Goal: Transaction & Acquisition: Purchase product/service

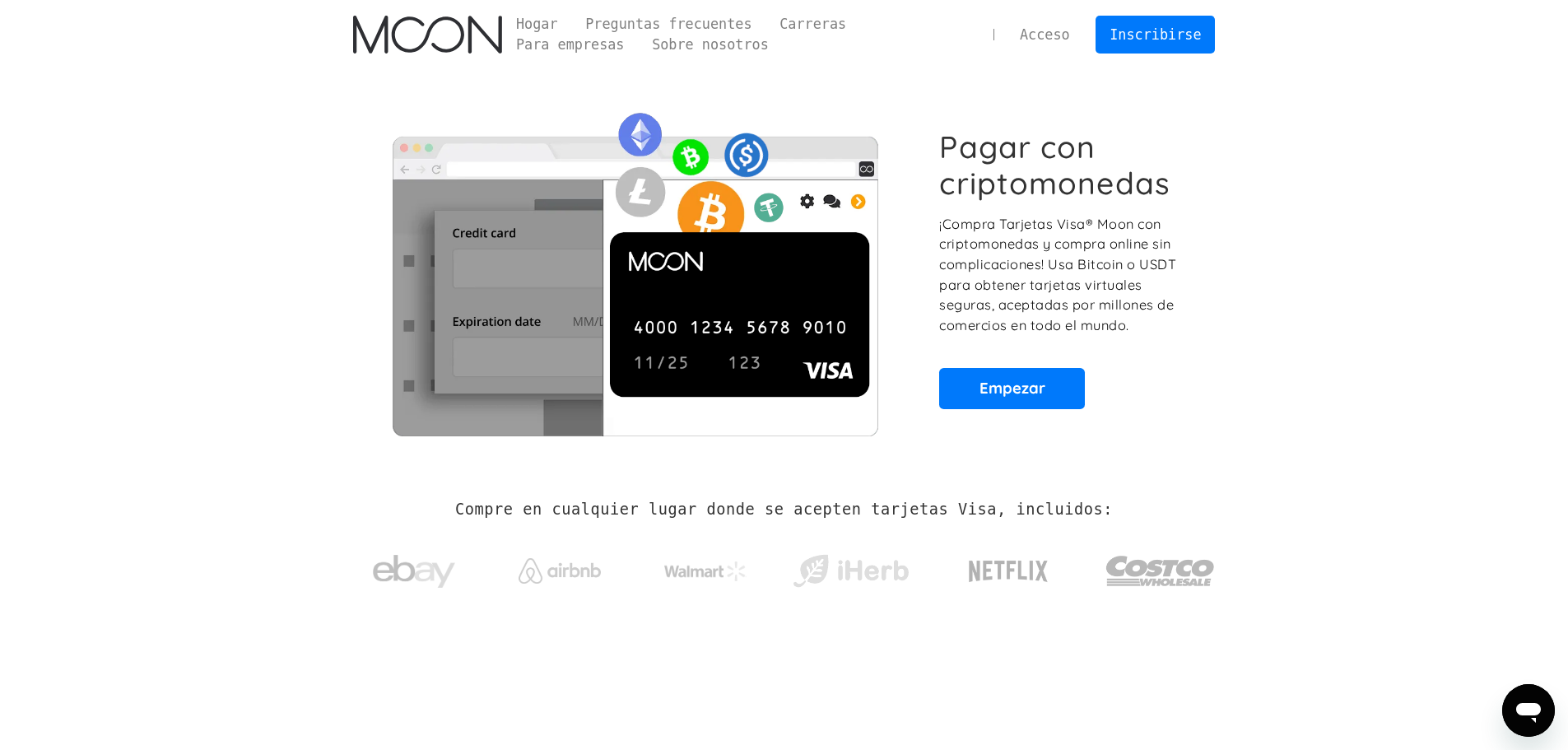
click at [1048, 242] on font "¡Compra Tarjetas Visa® Moon con criptomonedas y compra online sin complicacione…" at bounding box center [1058, 274] width 237 height 118
drag, startPoint x: 553, startPoint y: 482, endPoint x: 647, endPoint y: 185, distance: 311.5
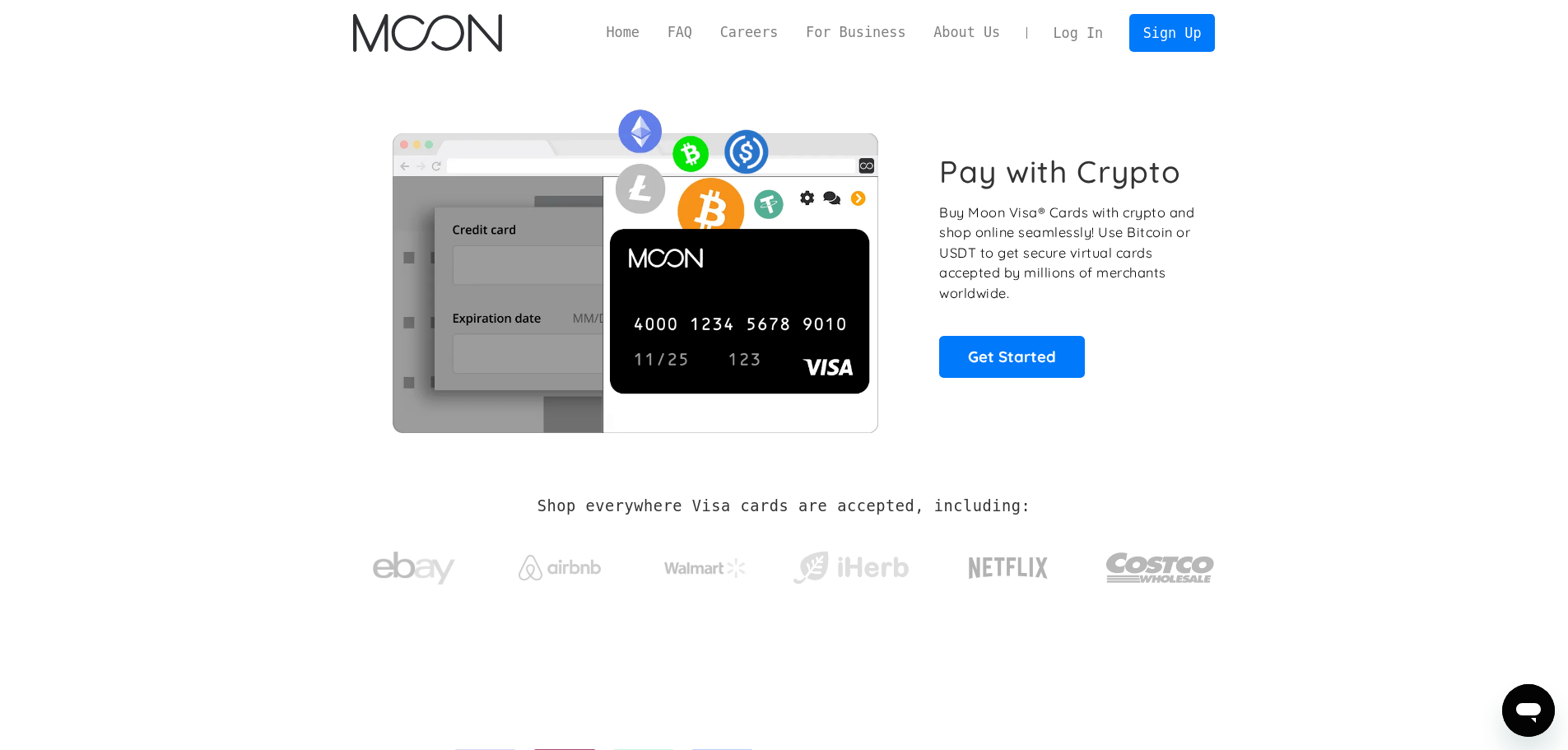
click at [911, 82] on div "Pay with Crypto Buy Moon Visa® Cards with crypto and shop online seamlessly! Us…" at bounding box center [784, 265] width 863 height 399
click at [1191, 45] on link "Sign Up" at bounding box center [1172, 32] width 86 height 37
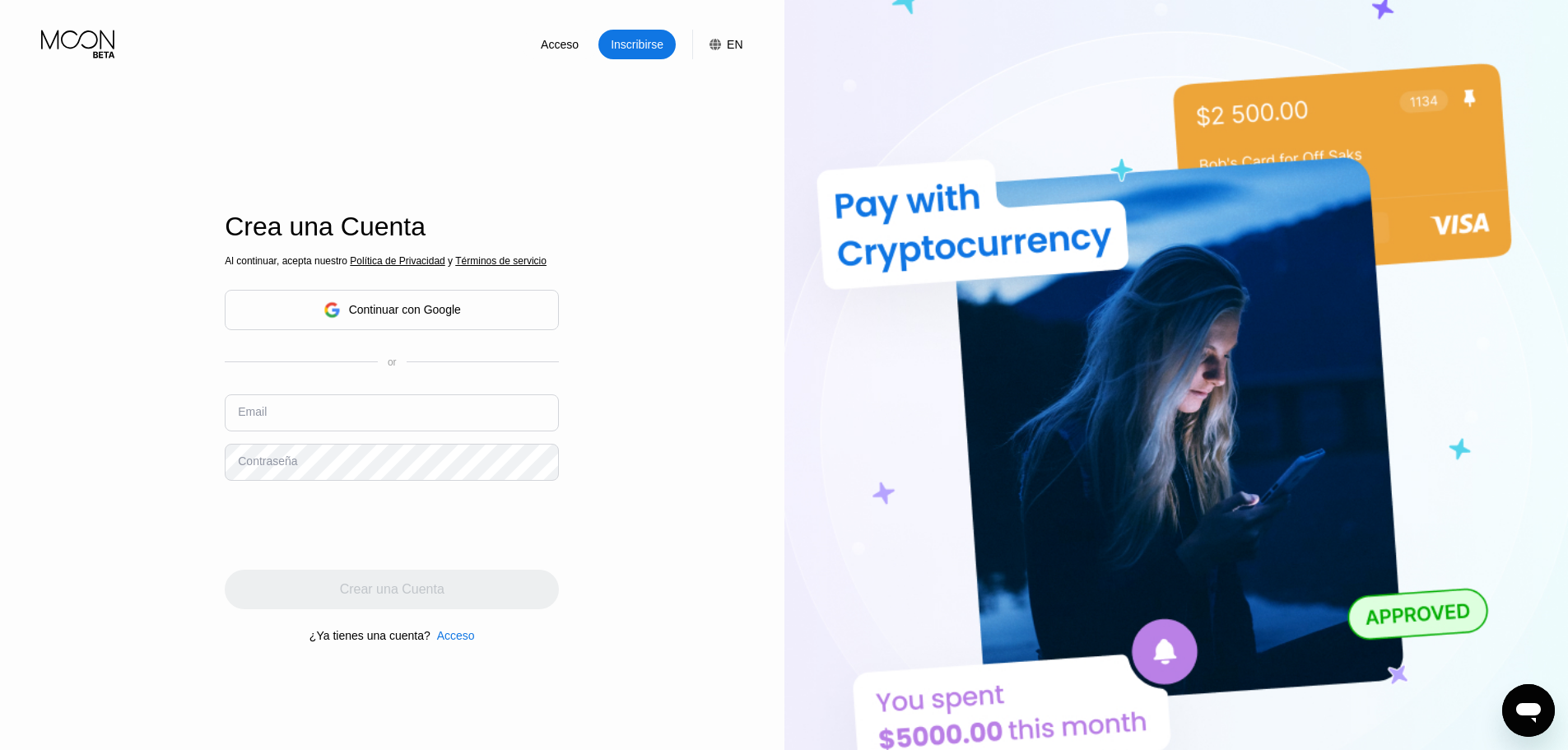
click at [407, 405] on input "text" at bounding box center [391, 412] width 334 height 37
type input "santijro1994@gmail.com"
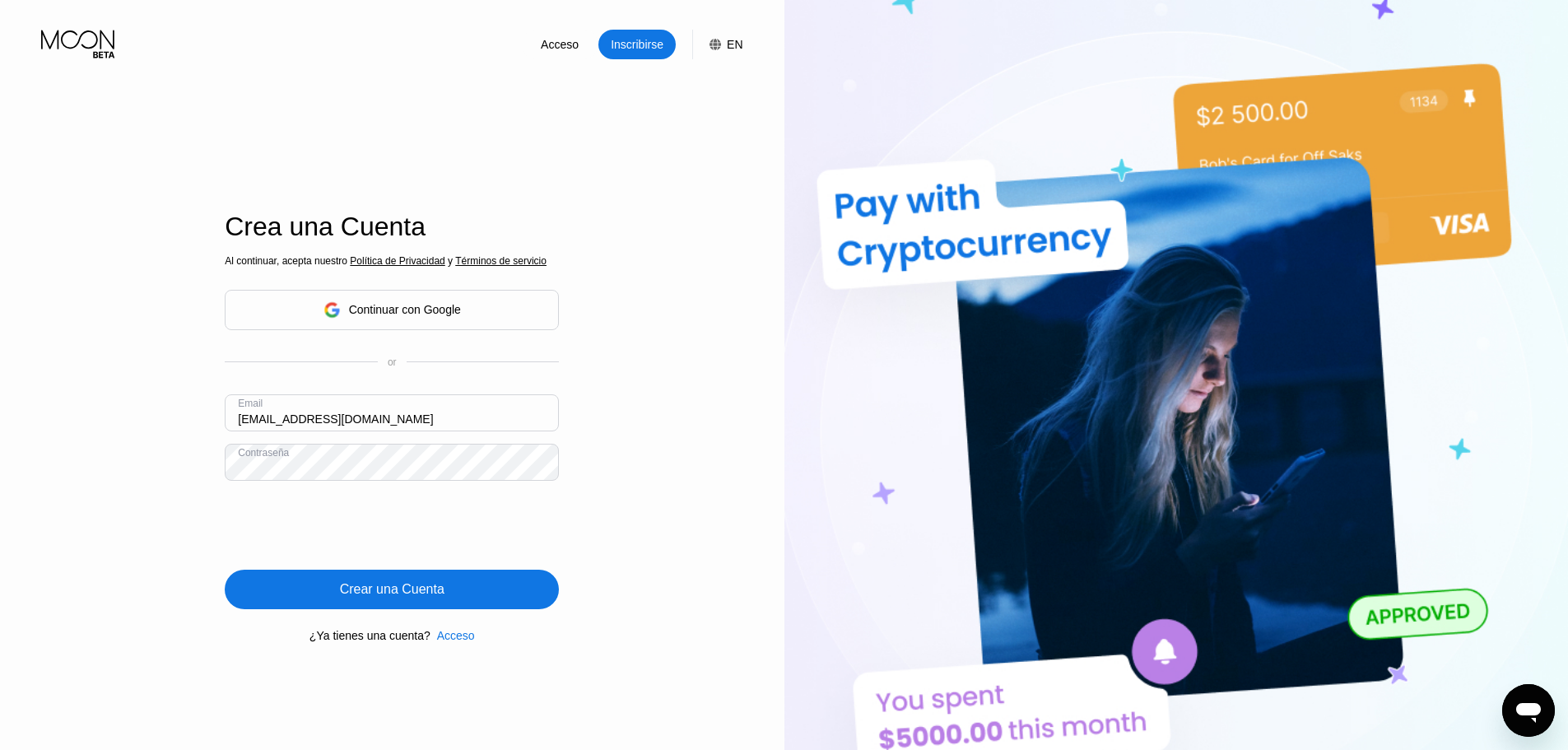
click at [419, 598] on div "Crear una Cuenta" at bounding box center [391, 589] width 105 height 16
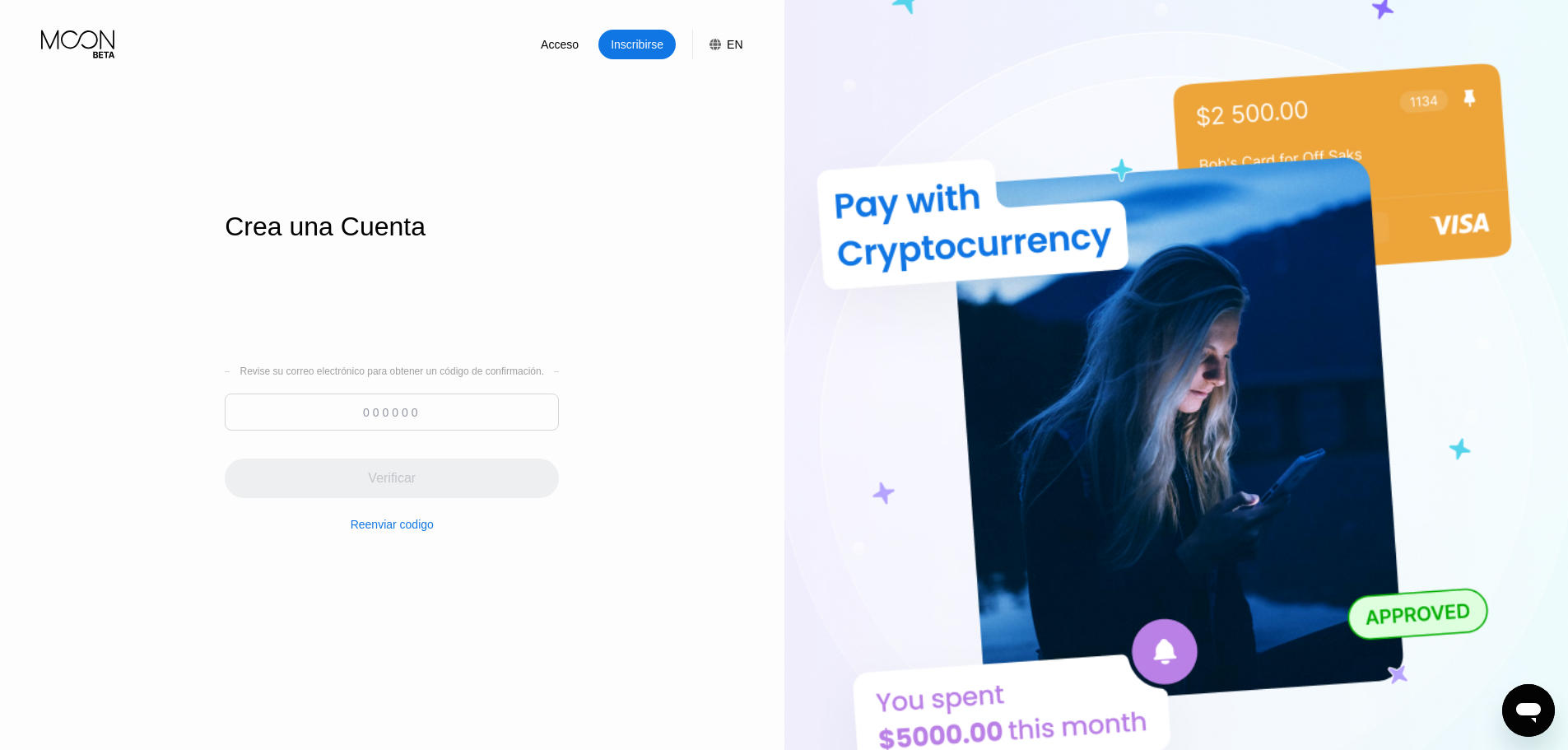
click at [386, 418] on input at bounding box center [391, 411] width 334 height 37
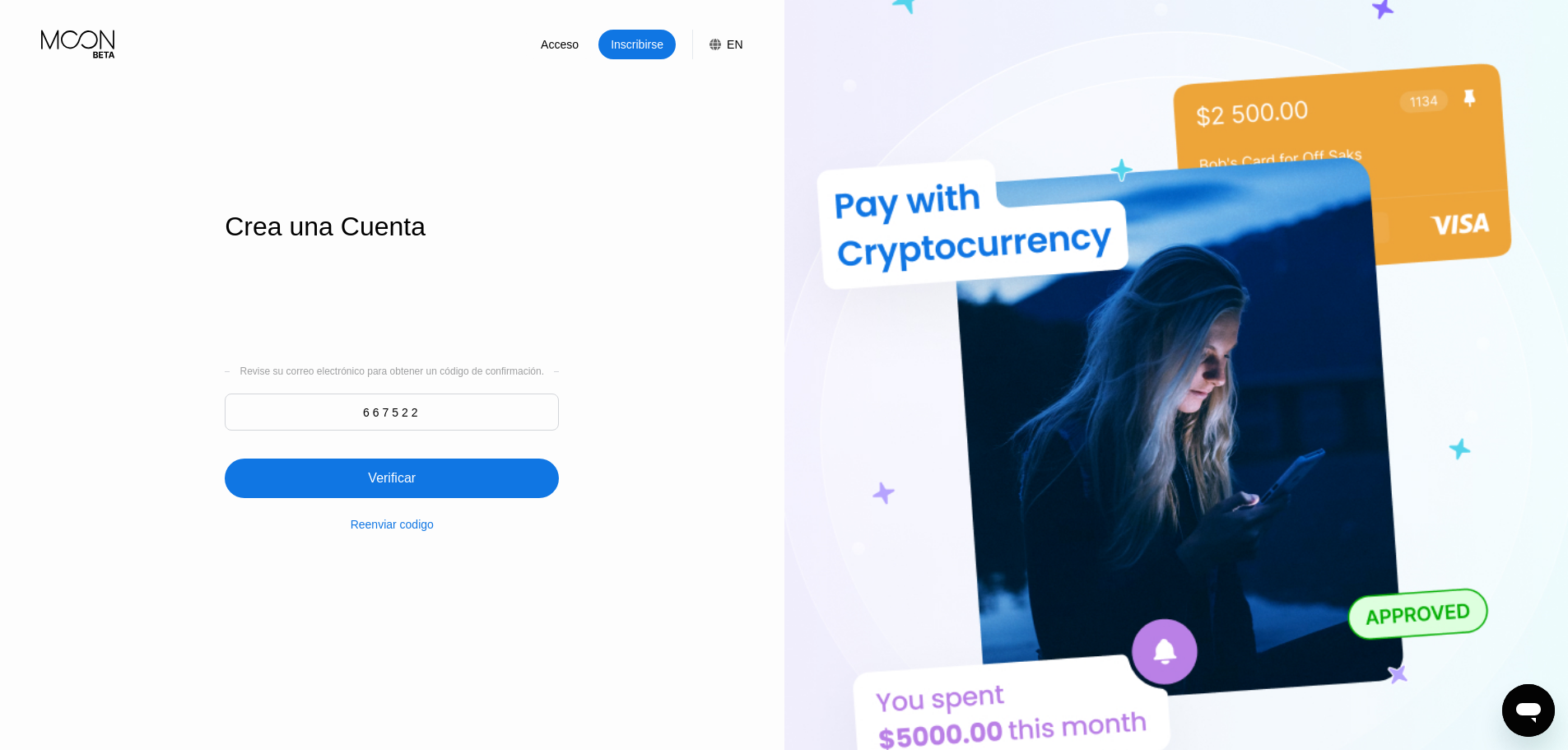
type input "667522"
click at [468, 471] on div "Verificar" at bounding box center [391, 478] width 334 height 40
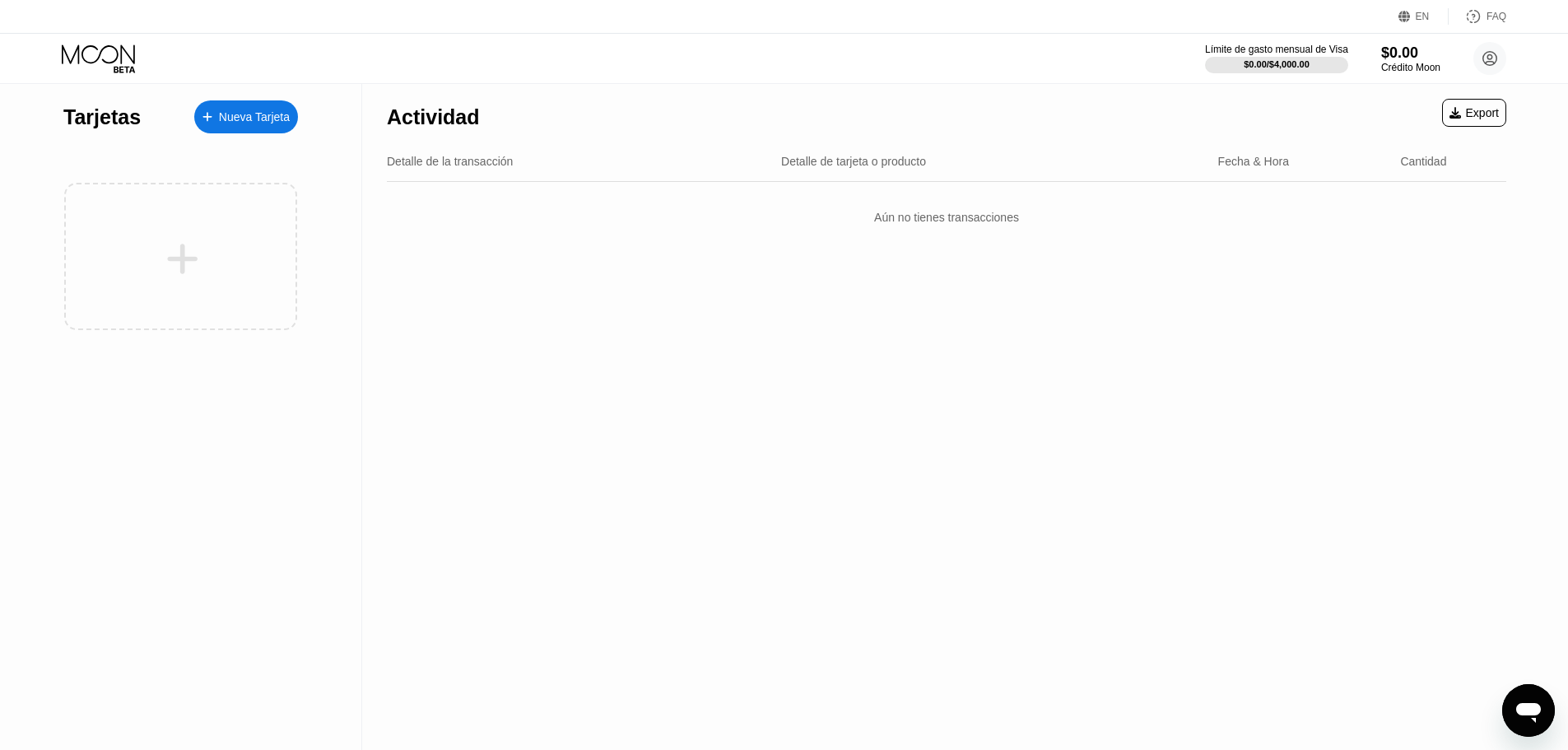
click at [1409, 17] on icon at bounding box center [1404, 16] width 12 height 12
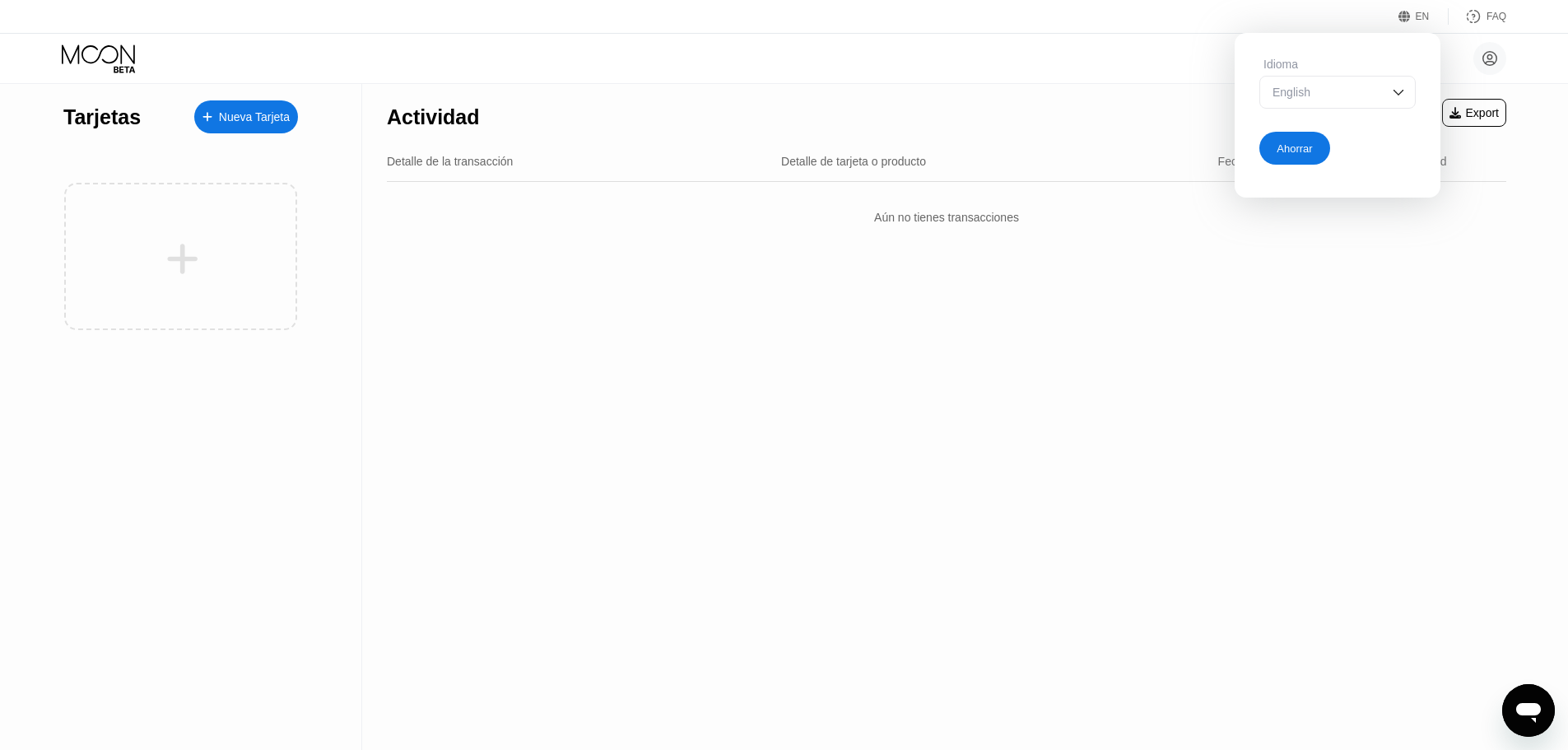
click at [1378, 90] on div "English" at bounding box center [1325, 92] width 114 height 13
click at [1347, 157] on div "Spanish" at bounding box center [1337, 158] width 138 height 13
drag, startPoint x: 1305, startPoint y: 154, endPoint x: 1308, endPoint y: 162, distance: 8.5
click at [1308, 162] on div "Ahorrar" at bounding box center [1294, 148] width 71 height 33
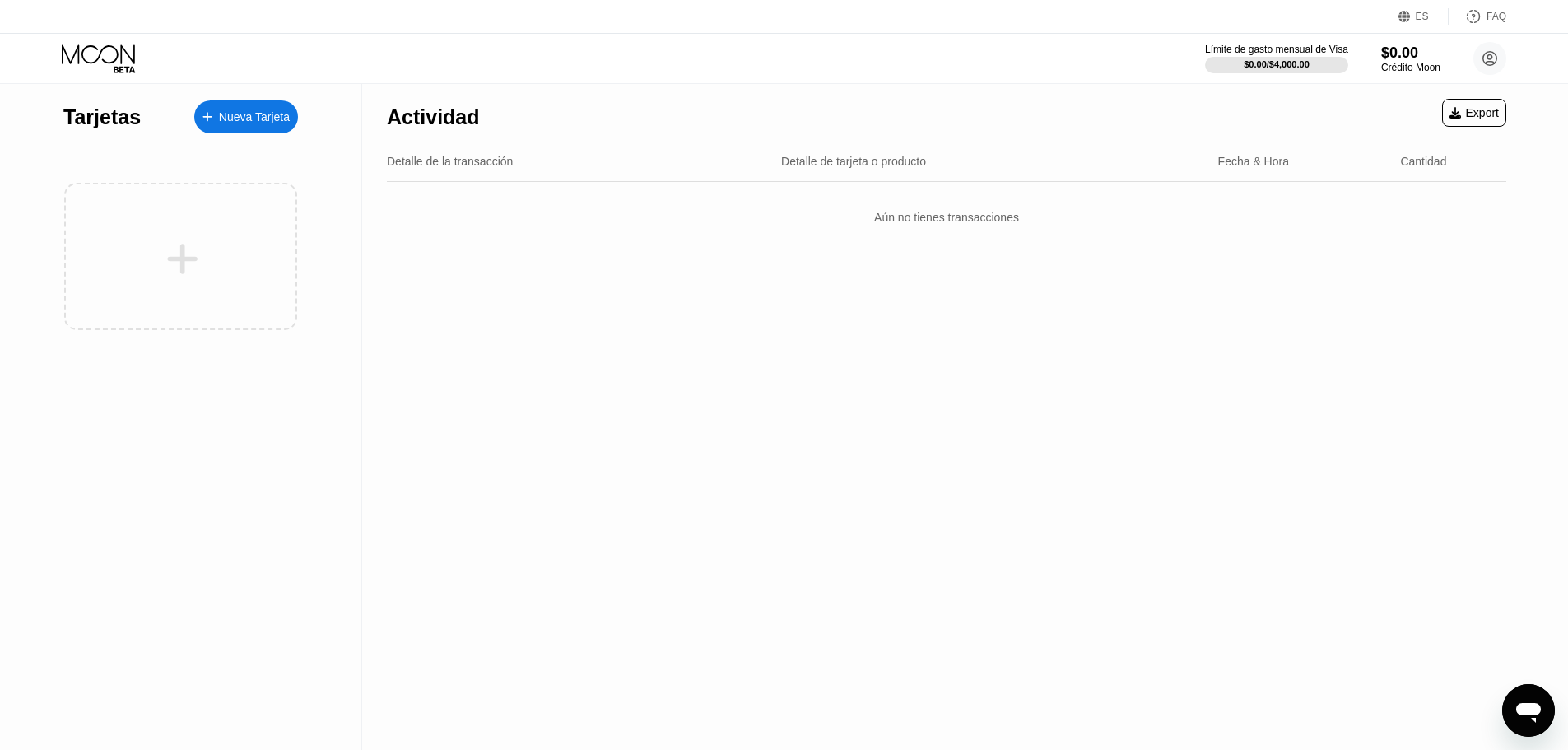
click at [282, 121] on div "Nueva Tarjeta" at bounding box center [255, 117] width 71 height 14
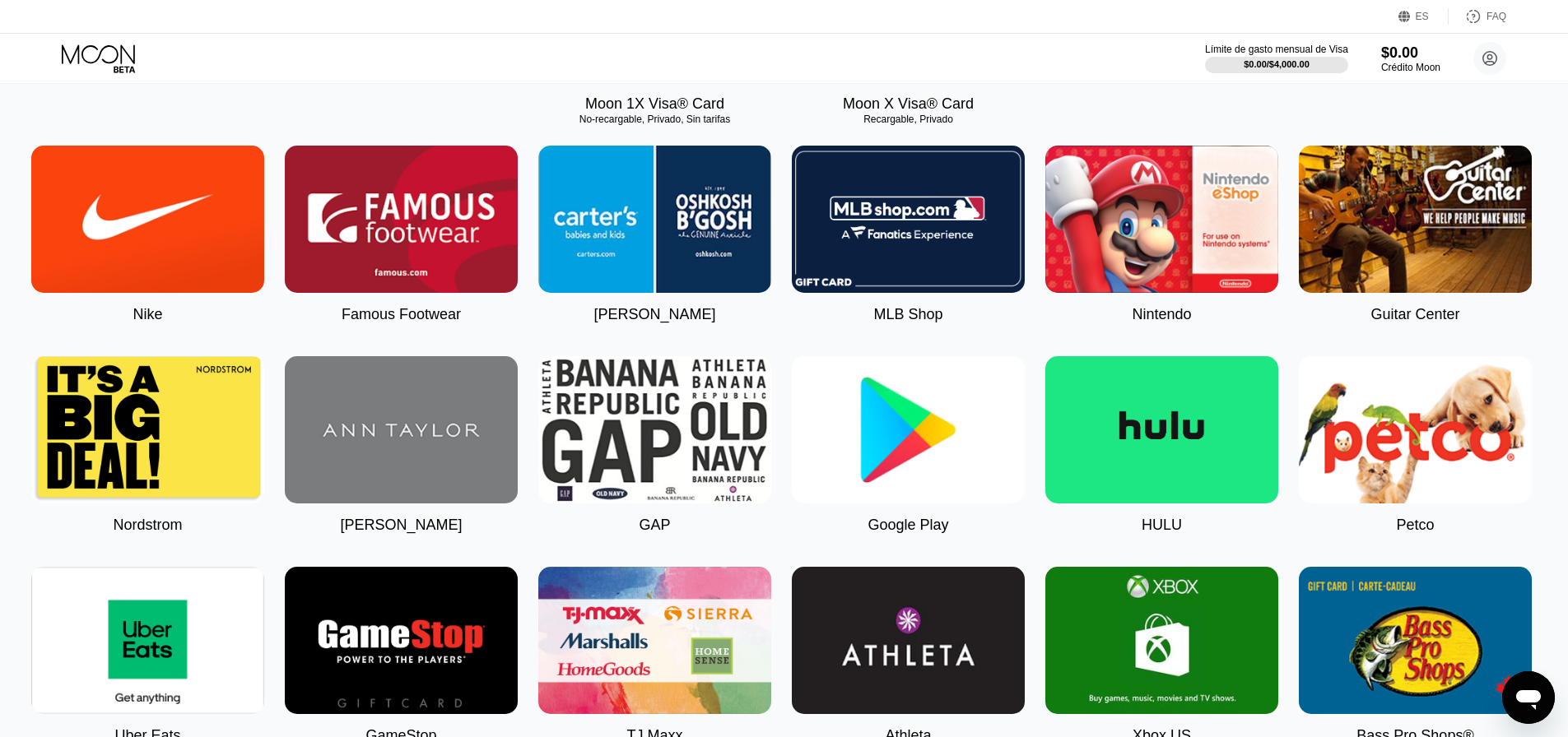
scroll to position [411, 7]
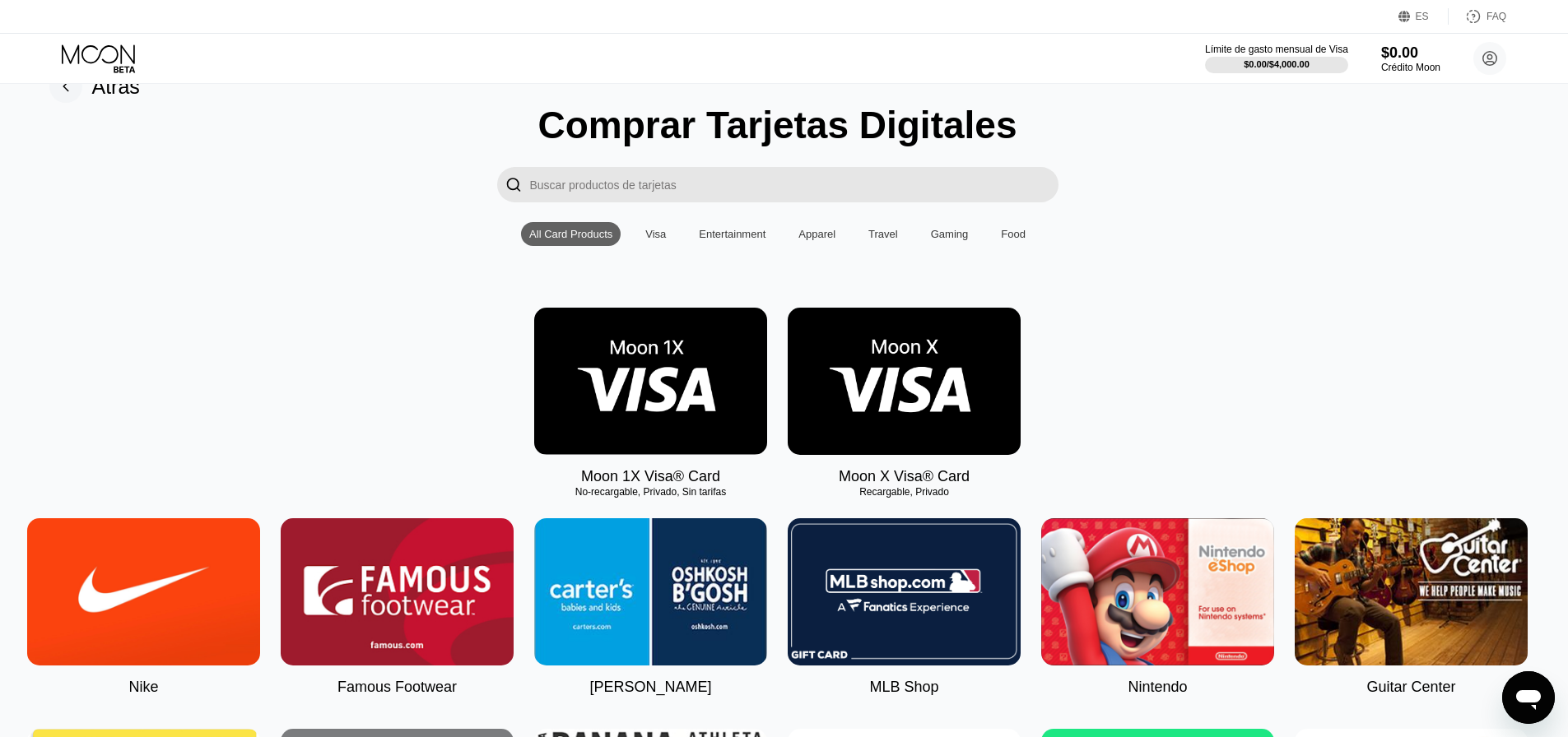
scroll to position [0, 7]
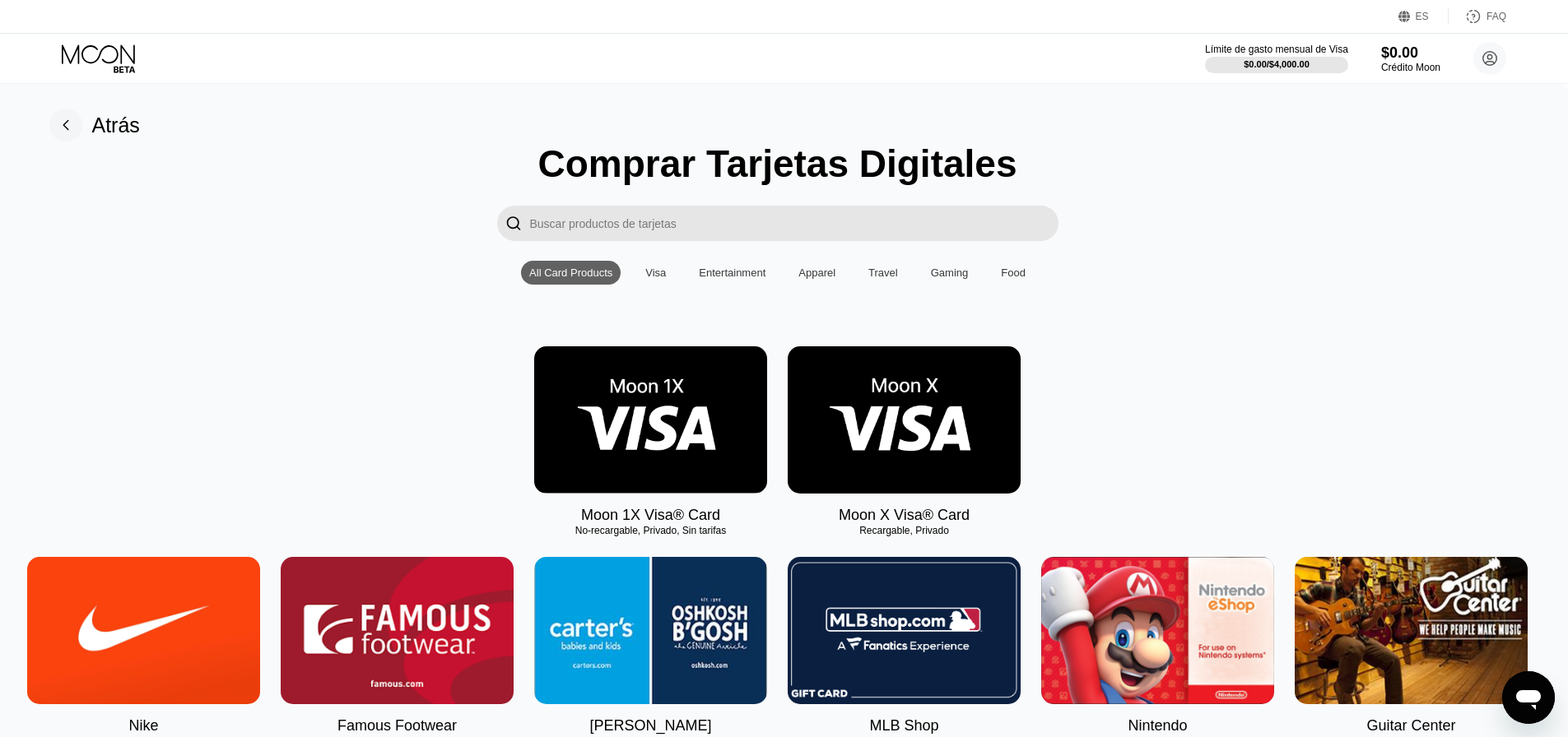
click at [951, 438] on img at bounding box center [904, 419] width 233 height 147
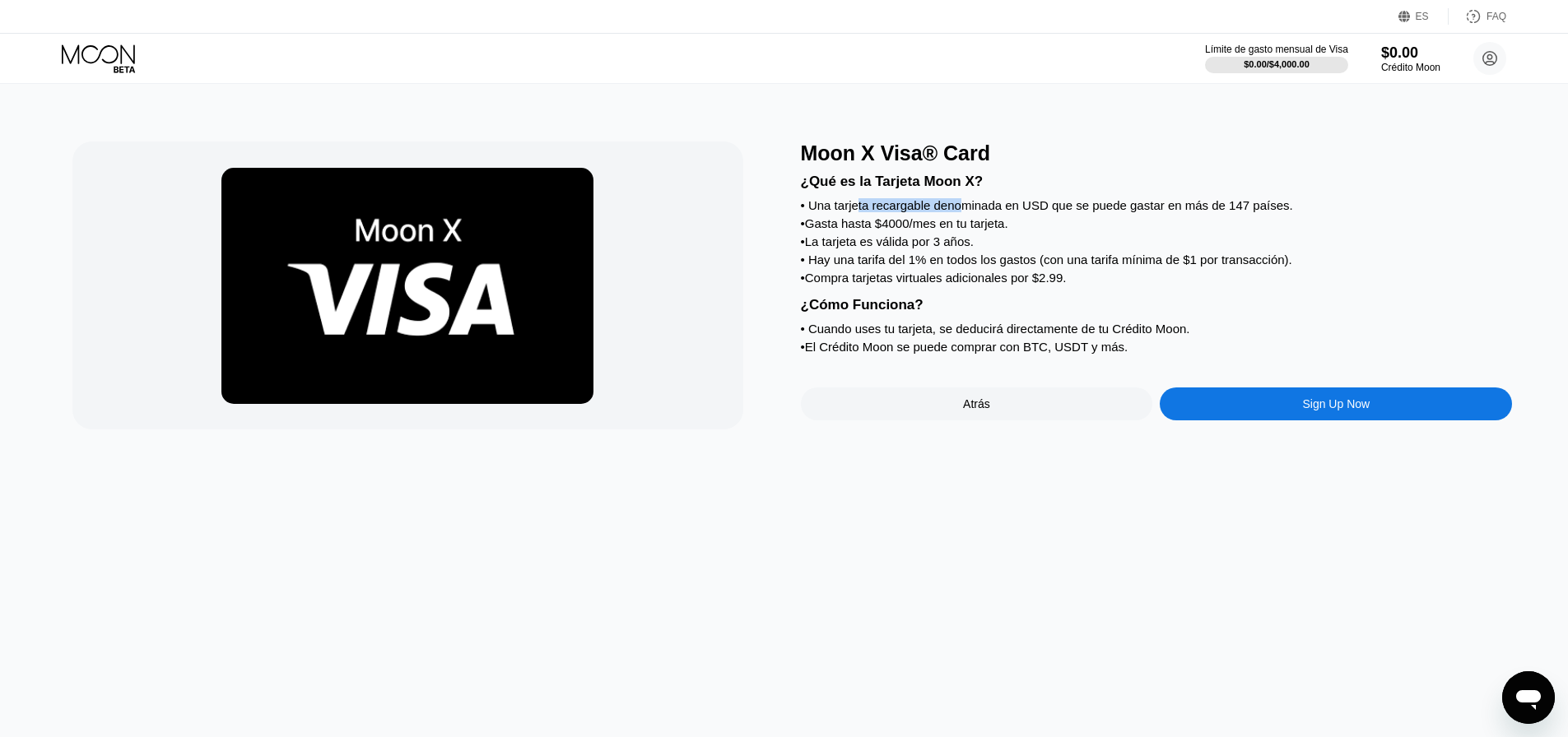
drag, startPoint x: 864, startPoint y: 212, endPoint x: 967, endPoint y: 212, distance: 103.0
click at [967, 212] on div "• Una tarjeta recargable denominada en USD que se puede gastar en más de 147 pa…" at bounding box center [1157, 205] width 712 height 14
drag, startPoint x: 1212, startPoint y: 214, endPoint x: 1271, endPoint y: 214, distance: 59.0
click at [1271, 212] on div "• Una tarjeta recargable denominada en USD que se puede gastar en más de 147 pa…" at bounding box center [1157, 205] width 712 height 14
drag, startPoint x: 976, startPoint y: 234, endPoint x: 1026, endPoint y: 234, distance: 50.0
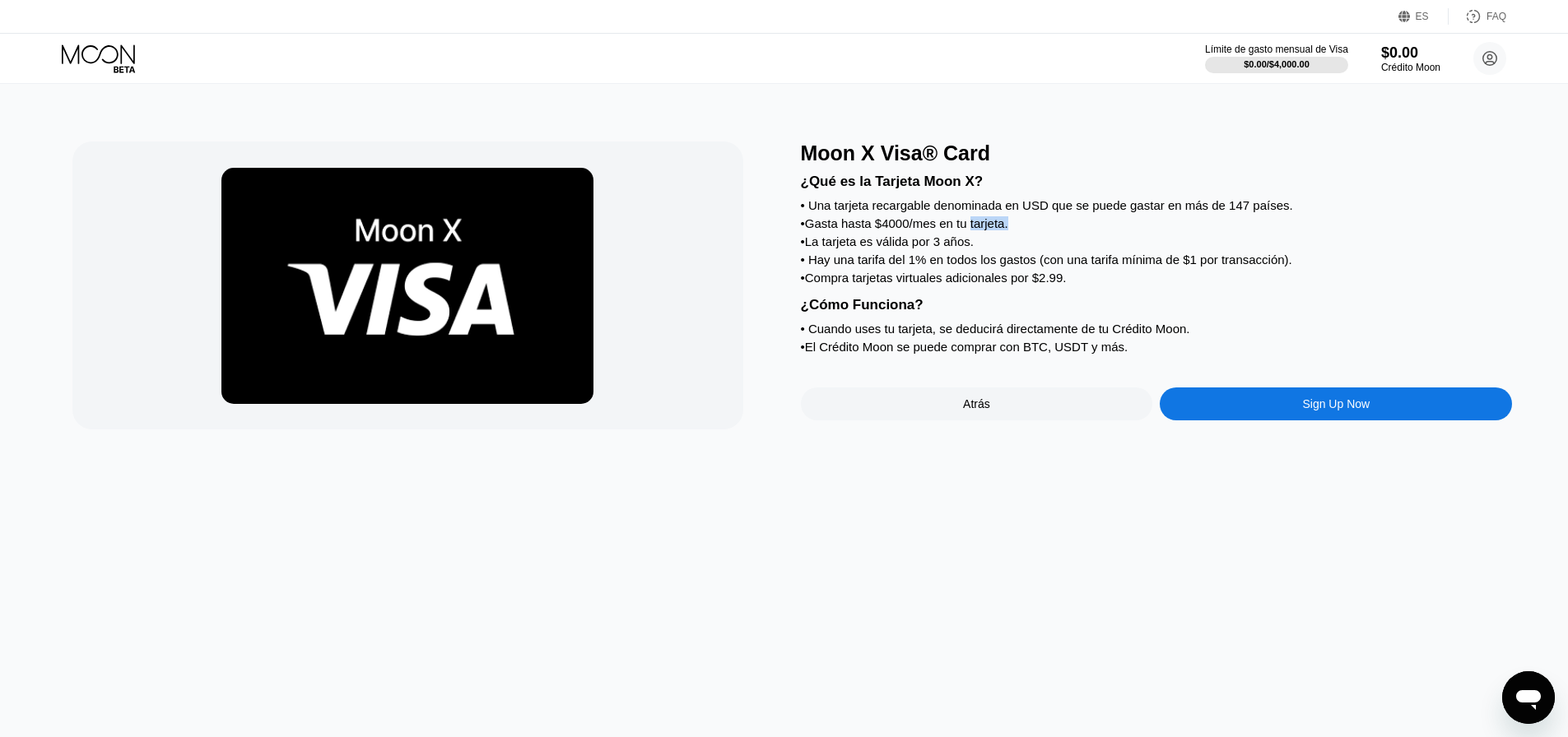
click at [1021, 231] on div "• Gasta hasta $4000/mes en tu tarjeta." at bounding box center [1157, 223] width 712 height 14
click at [1051, 231] on div "• Gasta hasta $4000/mes en tu tarjeta." at bounding box center [1157, 223] width 712 height 14
drag, startPoint x: 891, startPoint y: 249, endPoint x: 949, endPoint y: 250, distance: 58.0
click at [949, 249] on div "• La tarjeta es válida por 3 años." at bounding box center [1157, 241] width 712 height 14
click at [848, 267] on div "• Hay una tarifa del 1% en todos los gastos (con una tarifa mínima de $1 por tr…" at bounding box center [1157, 259] width 712 height 14
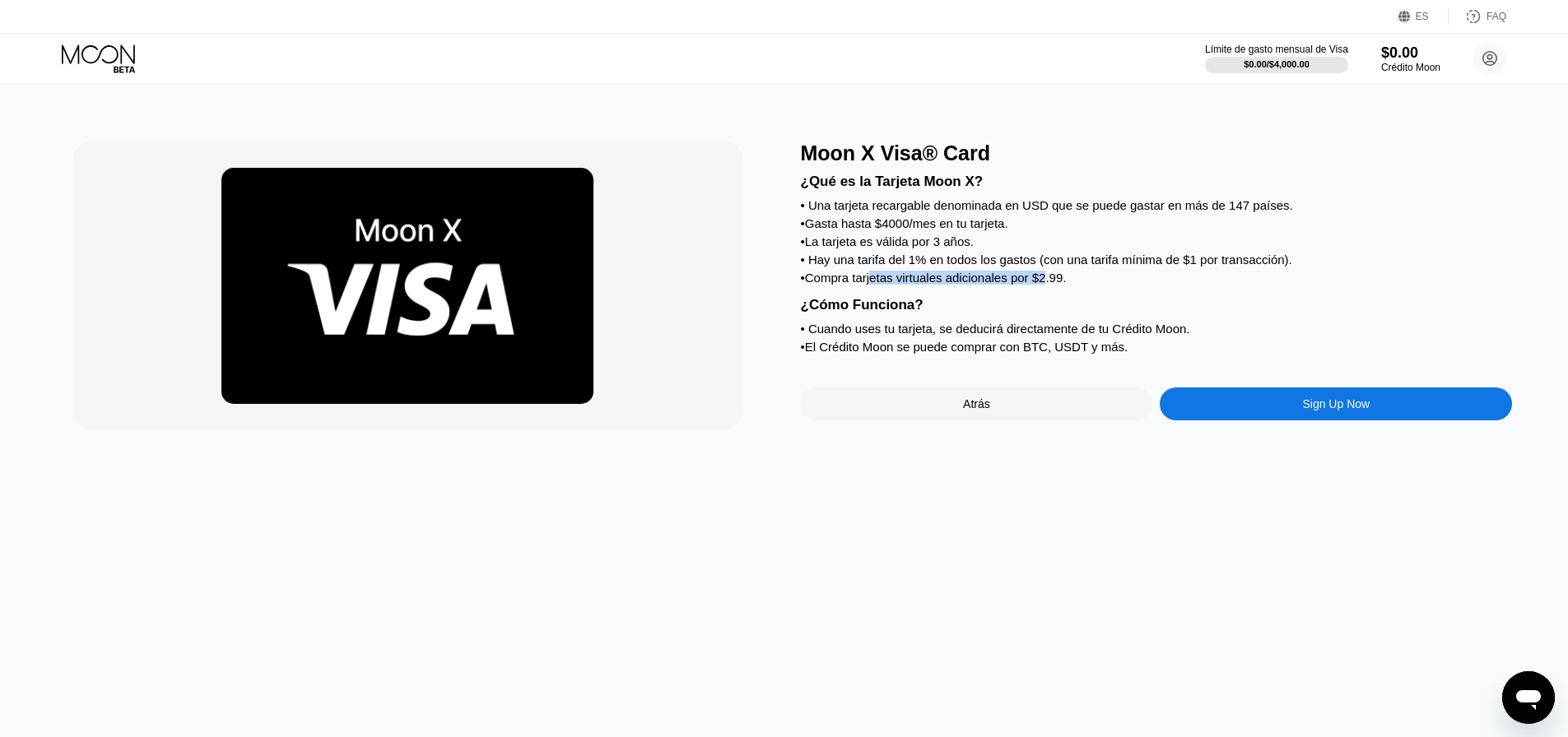
drag, startPoint x: 879, startPoint y: 292, endPoint x: 1046, endPoint y: 292, distance: 167.0
click at [1046, 285] on div "• Compra tarjetas virtuales adicionales por $2.99." at bounding box center [1157, 278] width 712 height 14
drag, startPoint x: 882, startPoint y: 343, endPoint x: 903, endPoint y: 341, distance: 21.1
click at [902, 335] on div "• Cuando uses tu tarjeta, se deducirá directamente de tu Crédito Moon." at bounding box center [1157, 329] width 712 height 14
drag, startPoint x: 914, startPoint y: 342, endPoint x: 985, endPoint y: 343, distance: 71.0
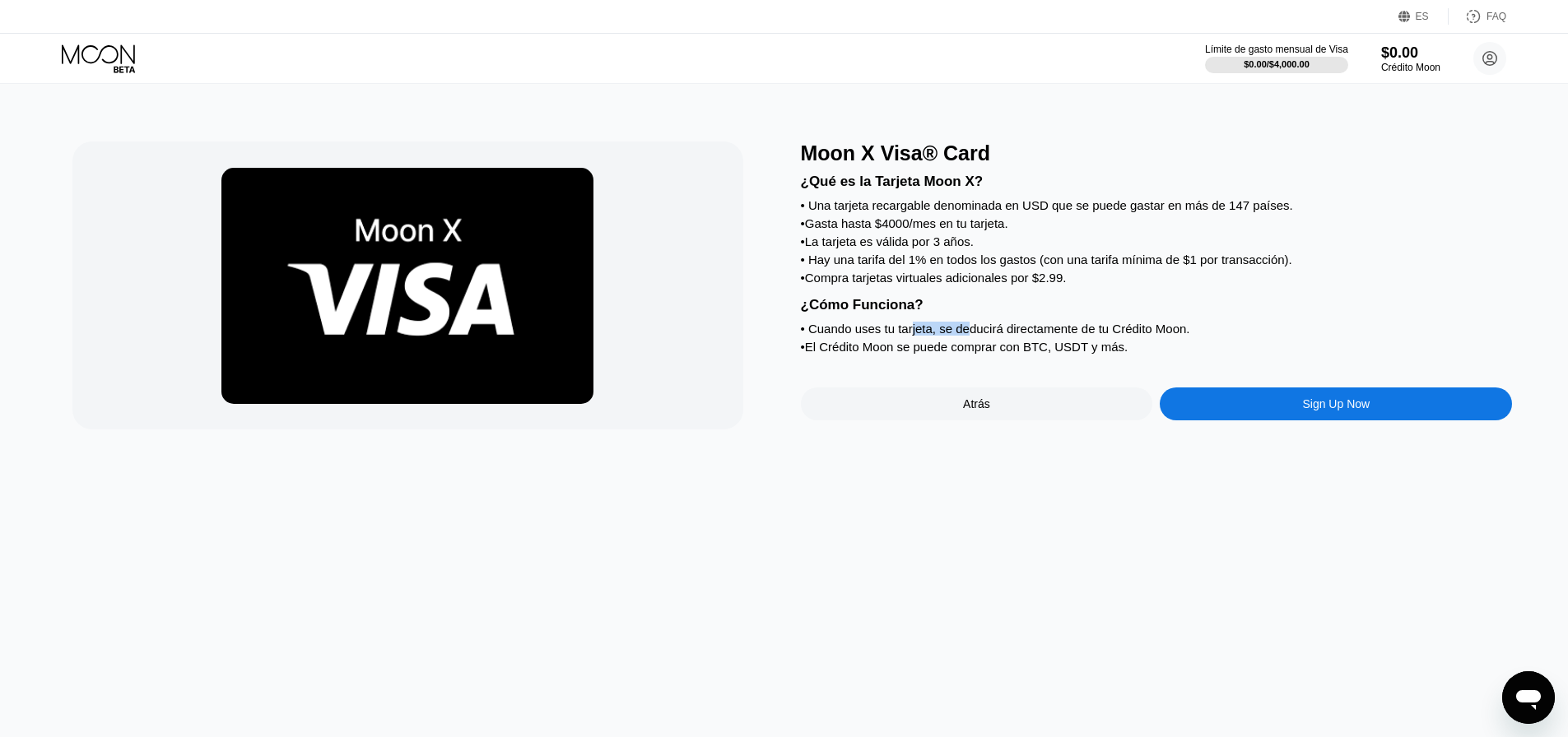
click at [977, 335] on div "• Cuando uses tu tarjeta, se deducirá directamente de tu Crédito Moon." at bounding box center [1157, 329] width 712 height 14
drag, startPoint x: 991, startPoint y: 343, endPoint x: 1108, endPoint y: 348, distance: 117.1
click at [1108, 335] on div "• Cuando uses tu tarjeta, se deducirá directamente de tu Crédito Moon." at bounding box center [1157, 329] width 712 height 14
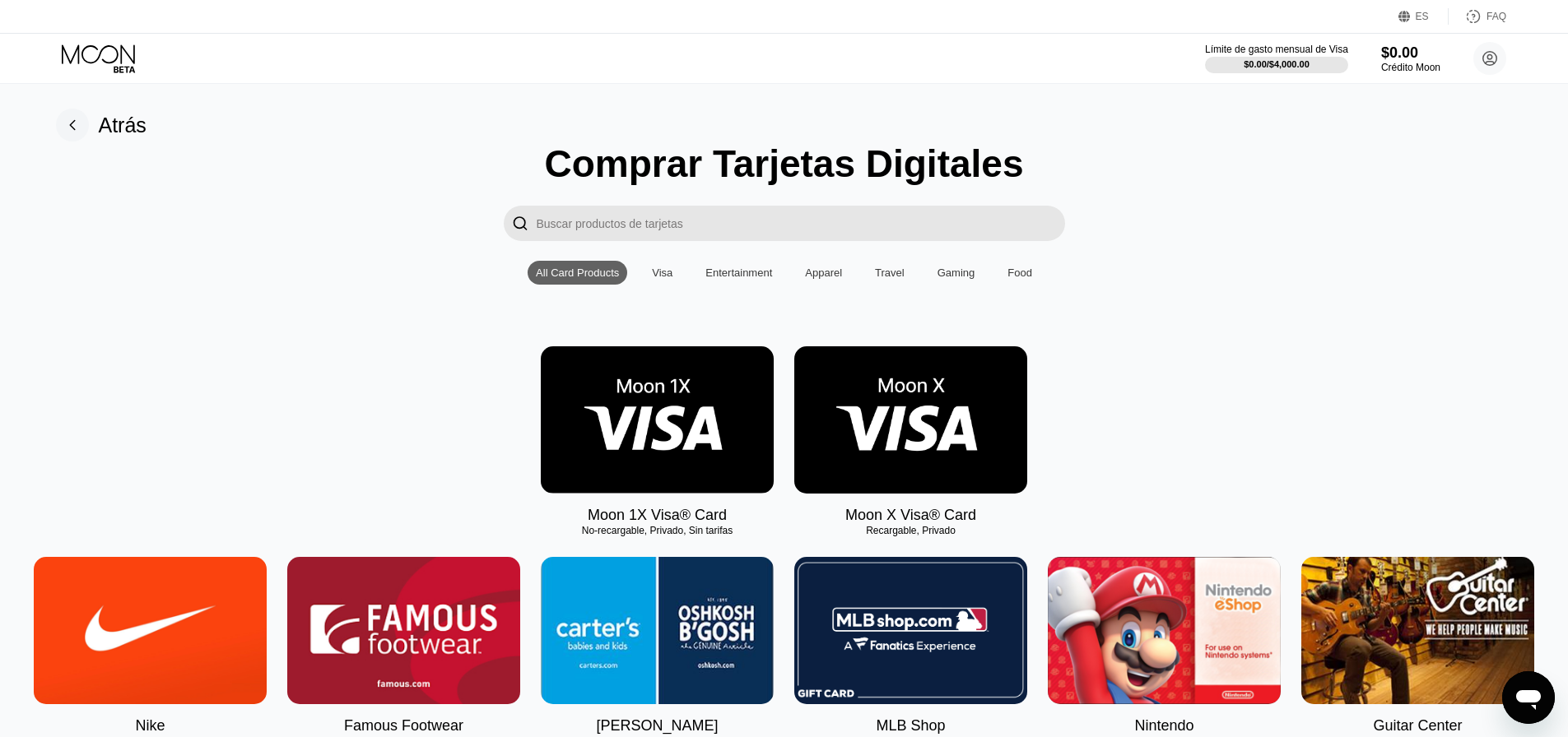
click at [683, 422] on img at bounding box center [657, 419] width 233 height 147
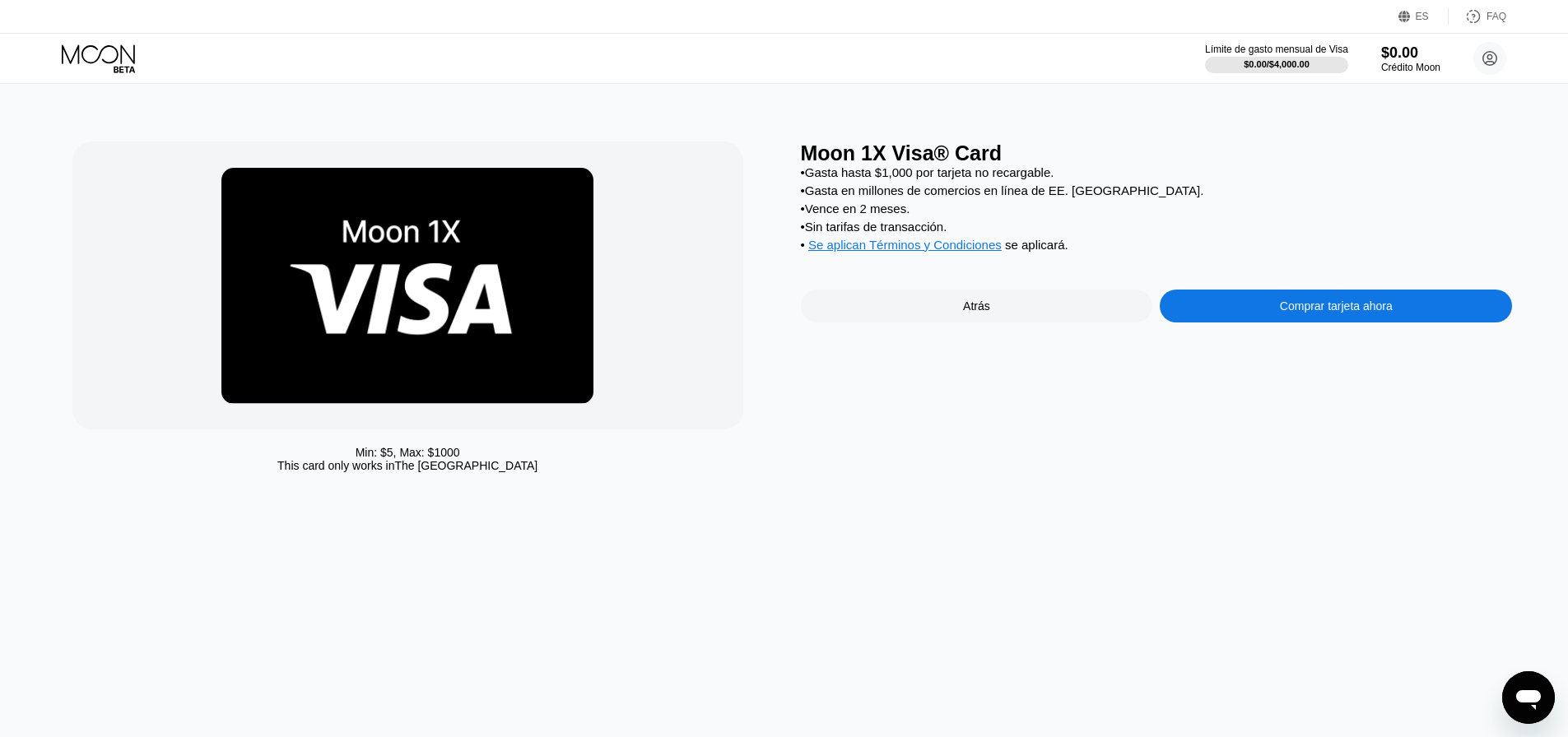
click at [899, 252] on span "Se aplican Términos y Condiciones" at bounding box center [905, 245] width 194 height 14
click at [915, 323] on div "Atrás" at bounding box center [976, 306] width 352 height 33
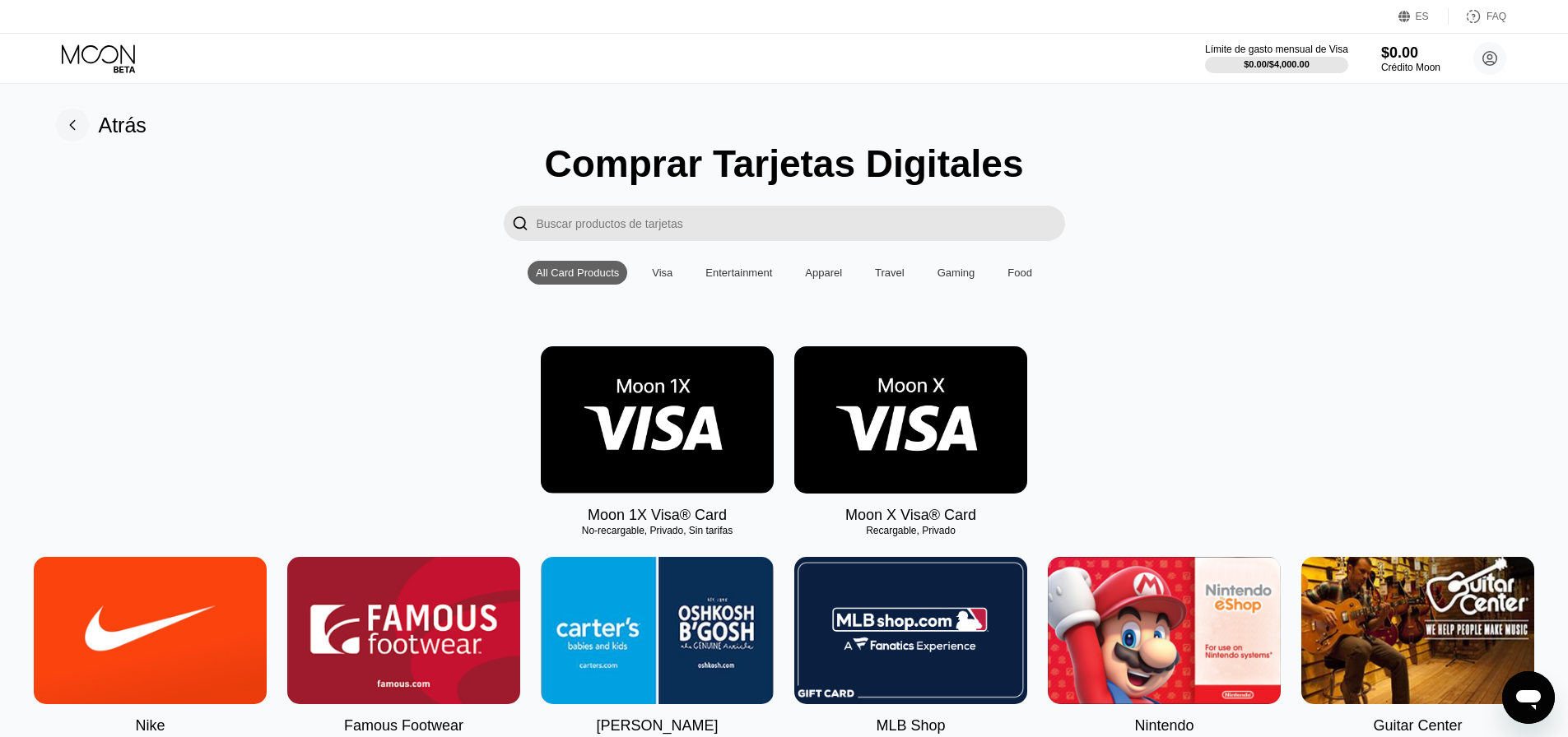
click at [874, 436] on img at bounding box center [910, 419] width 233 height 147
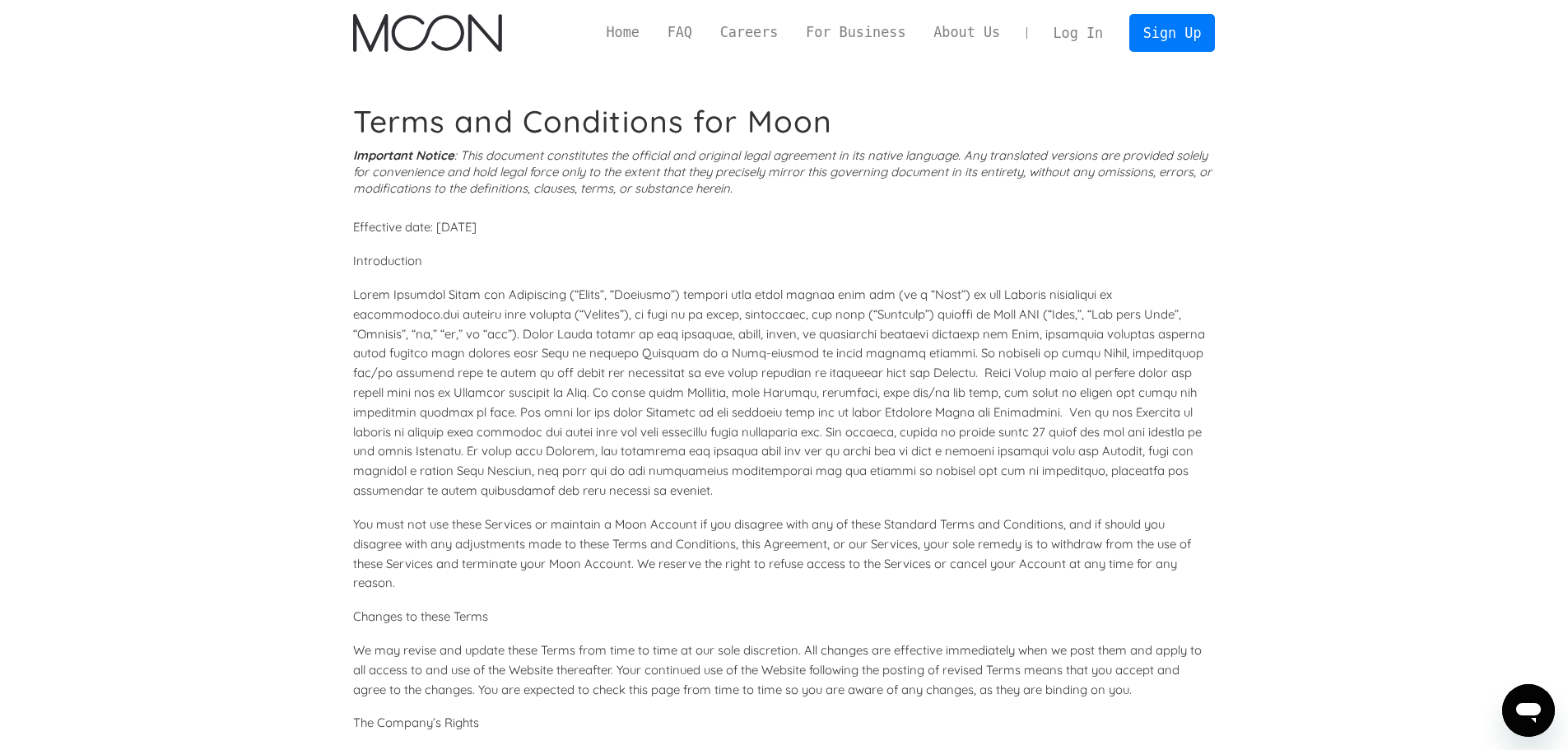
click at [444, 50] on img "home" at bounding box center [427, 33] width 149 height 38
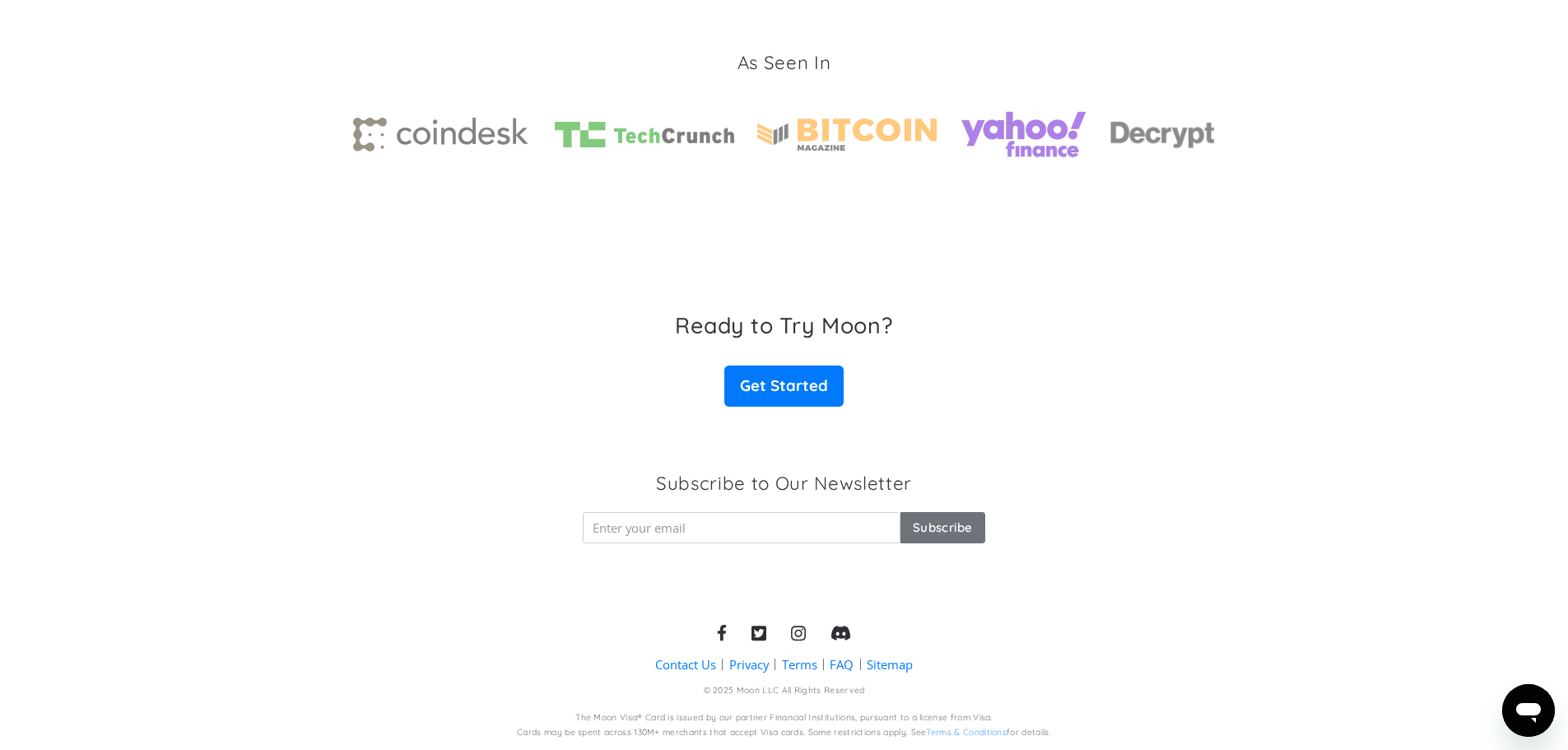
drag, startPoint x: 252, startPoint y: 298, endPoint x: 294, endPoint y: 574, distance: 279.2
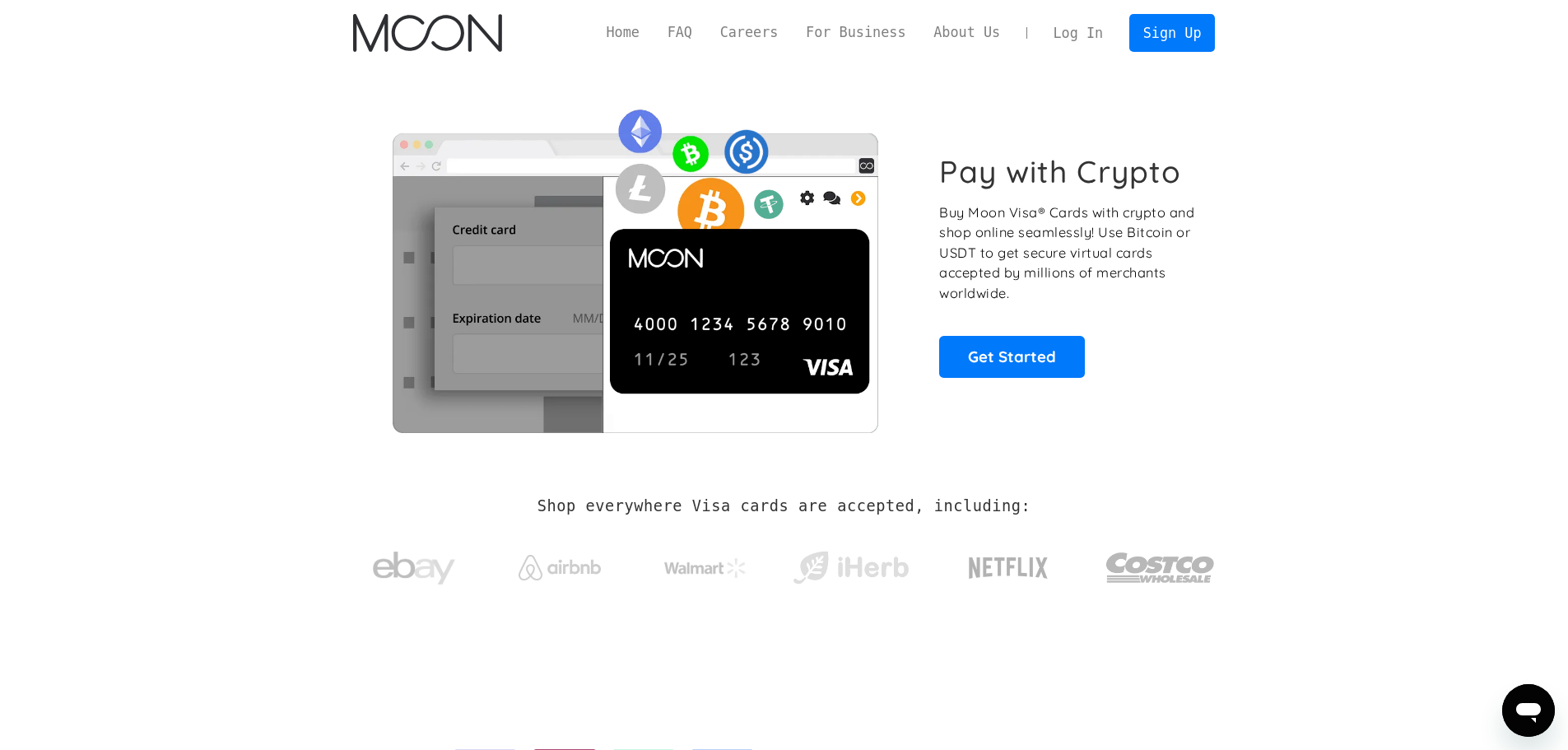
drag, startPoint x: 1154, startPoint y: 678, endPoint x: 1173, endPoint y: 249, distance: 429.4
click at [650, 33] on link "Home" at bounding box center [623, 32] width 61 height 21
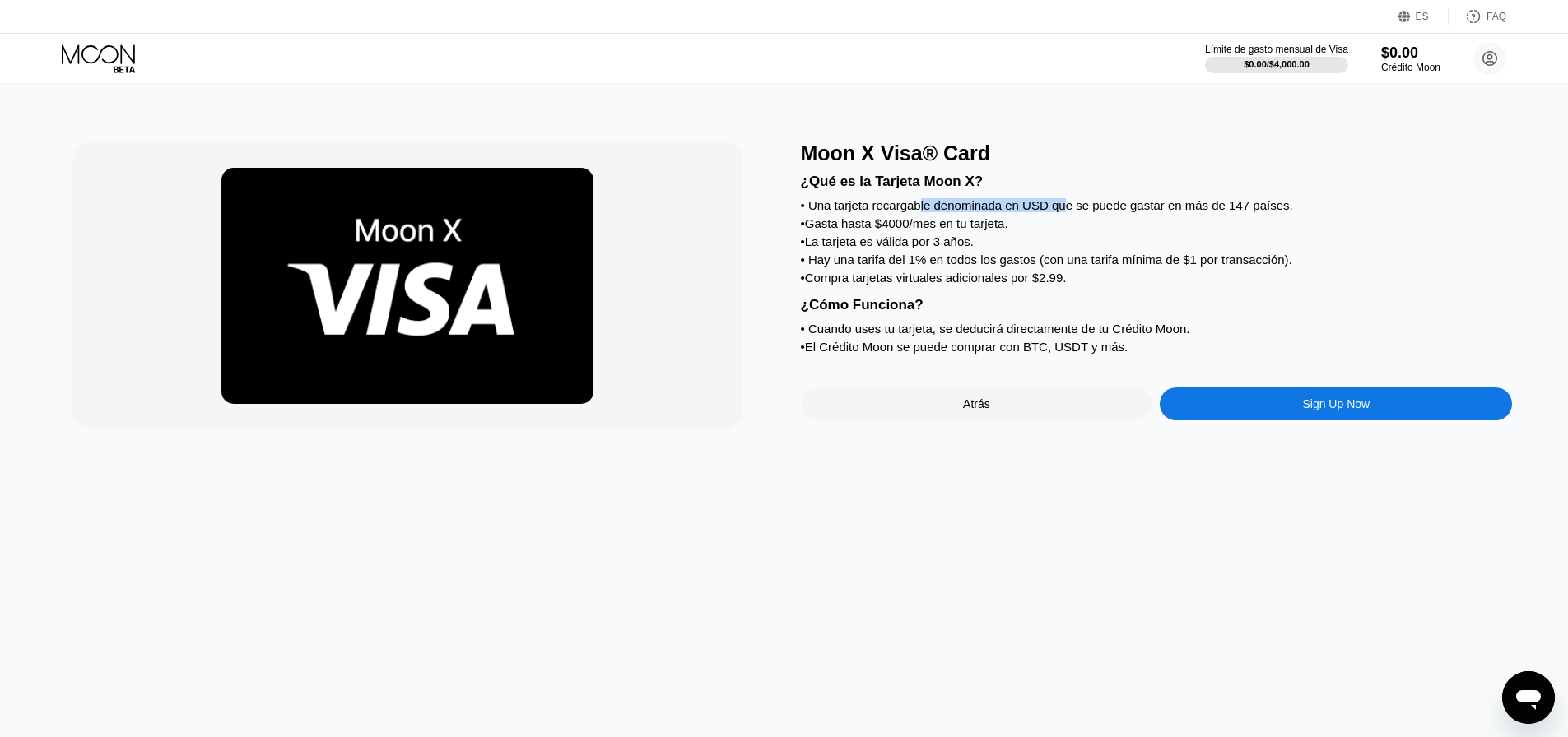
drag, startPoint x: 920, startPoint y: 211, endPoint x: 1065, endPoint y: 208, distance: 145.0
click at [1065, 208] on div "• Una tarjeta recargable denominada en USD que se puede gastar en más de 147 pa…" at bounding box center [1157, 205] width 712 height 14
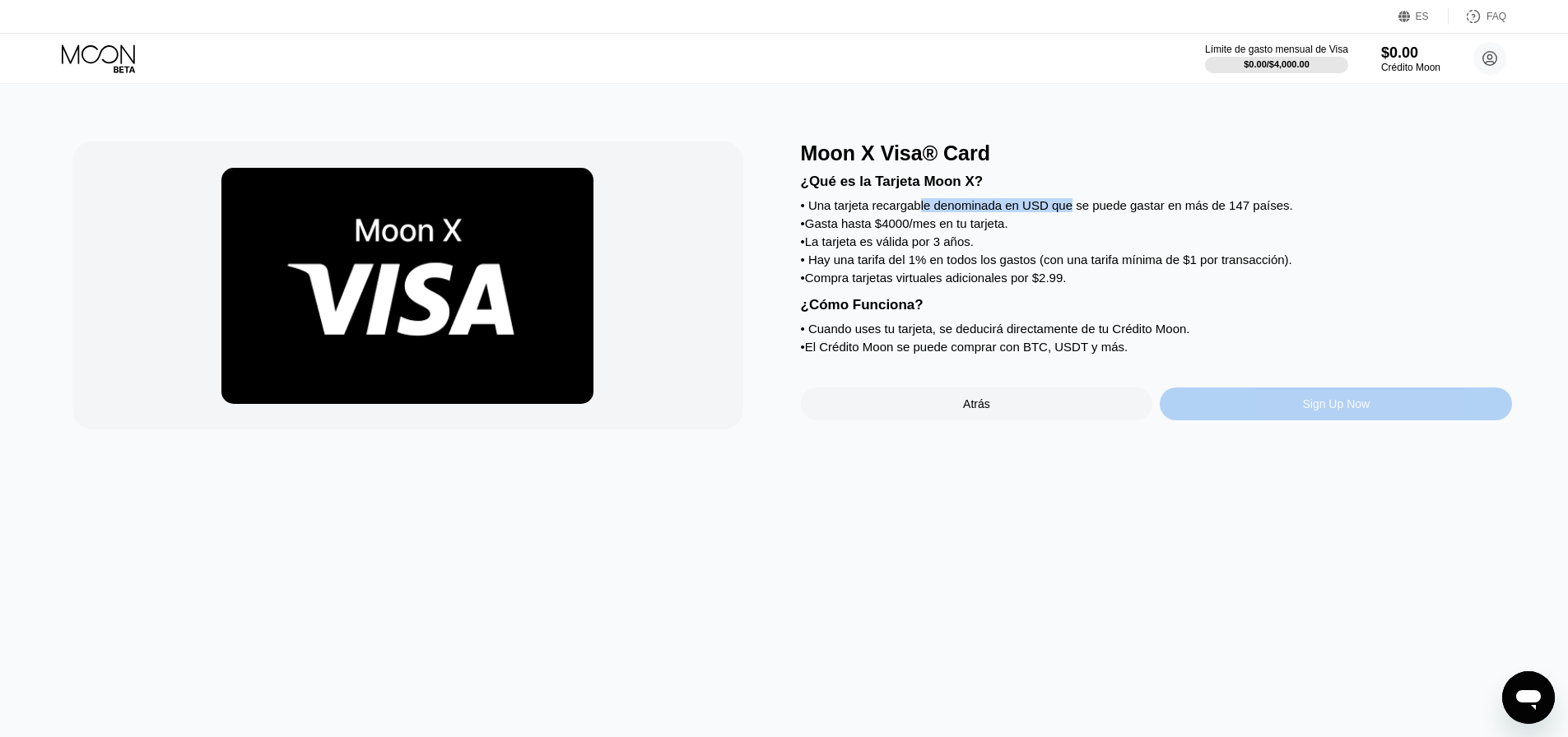
click at [1262, 420] on div "Sign Up Now" at bounding box center [1335, 403] width 352 height 33
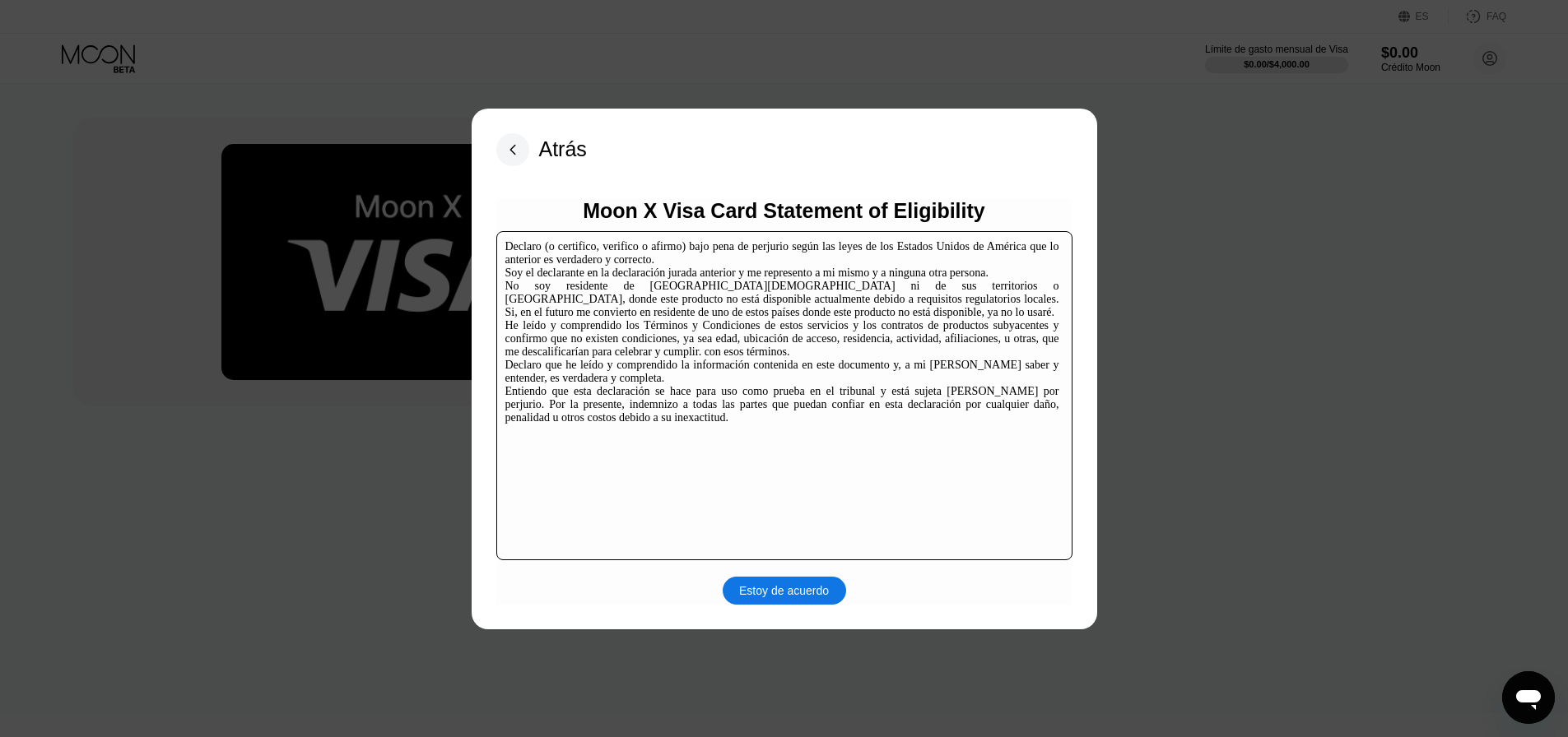
scroll to position [25, 0]
drag, startPoint x: 612, startPoint y: 363, endPoint x: 858, endPoint y: 391, distance: 247.6
click at [858, 391] on div "Declaro (o certifico, verifico o afirmo) bajo pena de perjurio según las leyes …" at bounding box center [782, 333] width 554 height 184
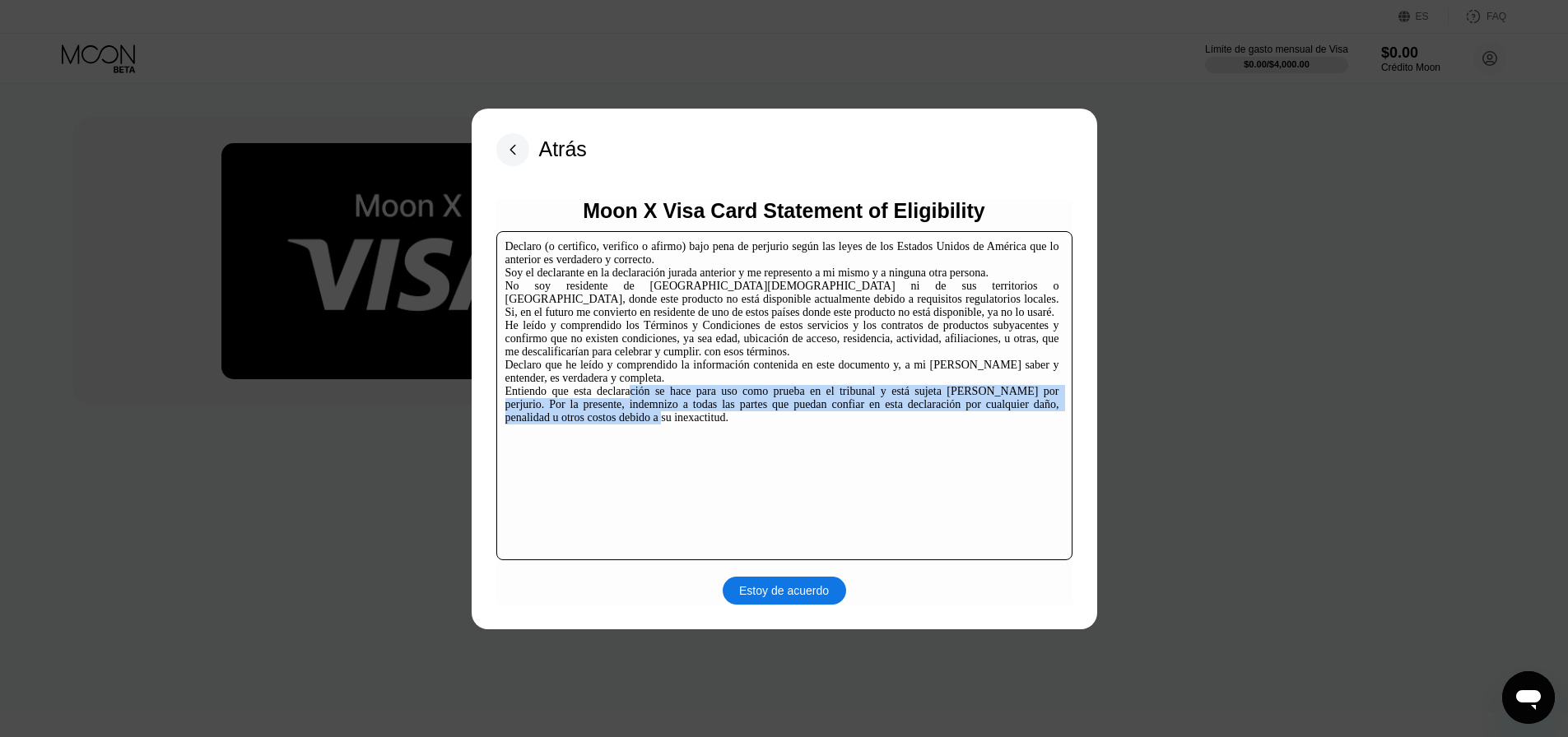
drag, startPoint x: 662, startPoint y: 440, endPoint x: 820, endPoint y: 502, distance: 169.7
click at [820, 502] on div "Declaro (o certifico, verifico o afirmo) bajo pena de perjurio según las leyes …" at bounding box center [784, 395] width 576 height 329
click at [803, 604] on div "Estoy de acuerdo" at bounding box center [784, 590] width 124 height 28
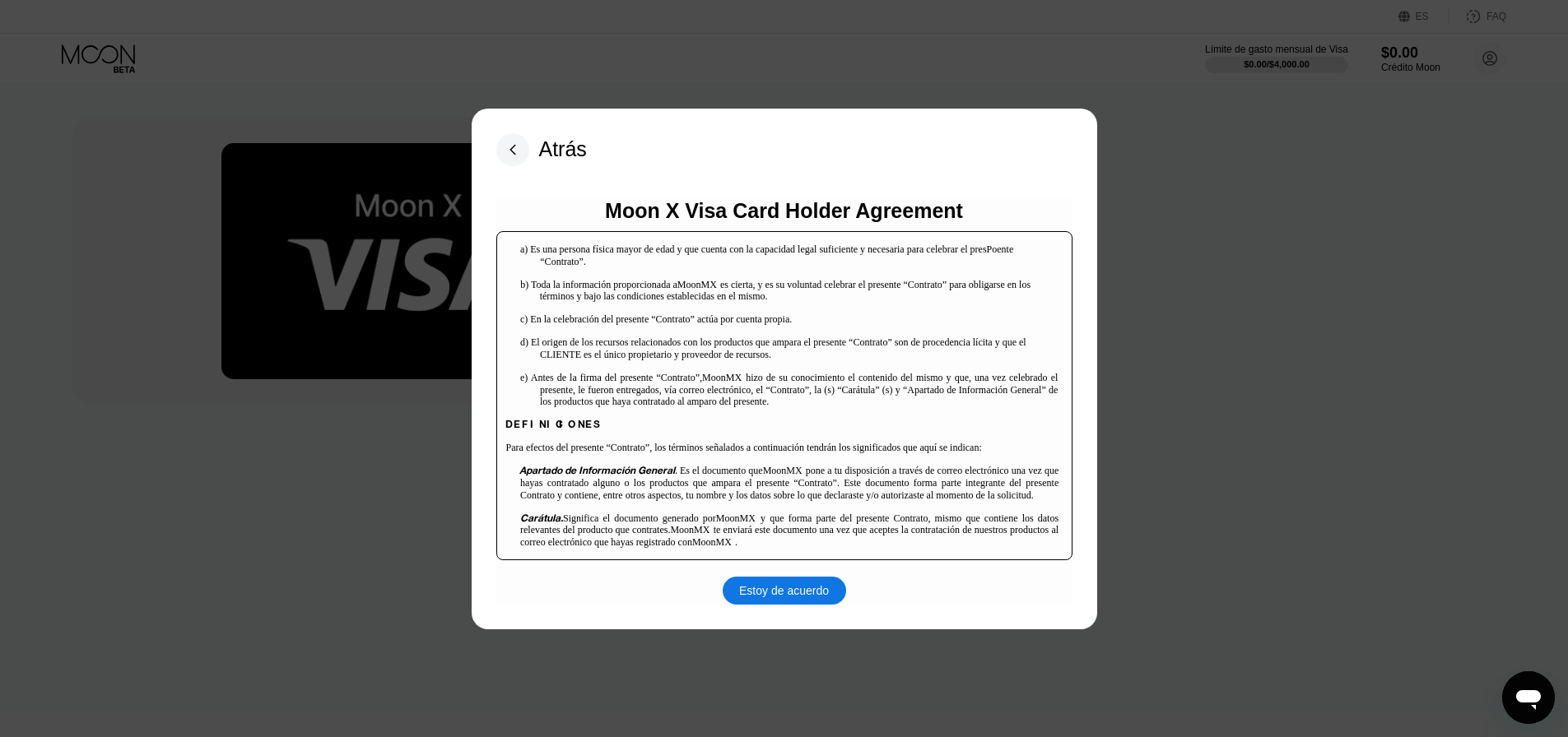
scroll to position [302, 0]
